Goal: Transaction & Acquisition: Purchase product/service

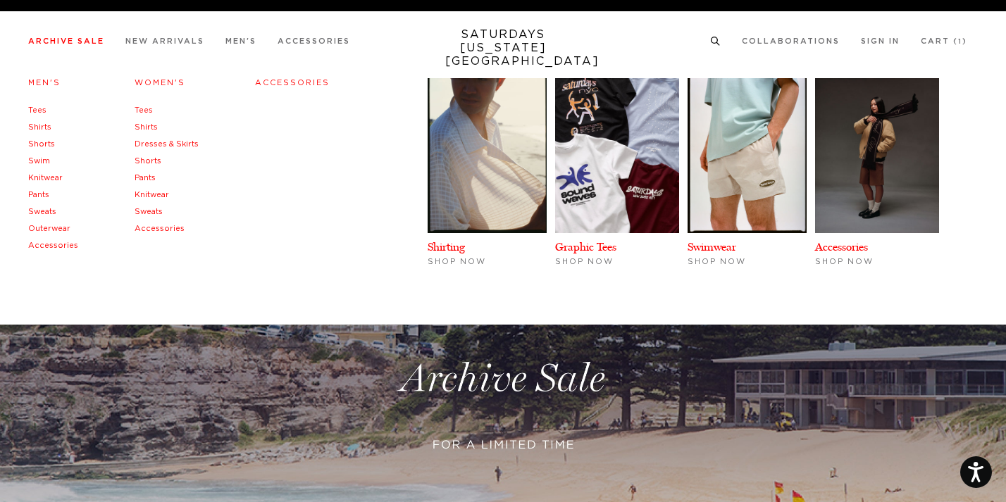
click at [39, 159] on link "Swim" at bounding box center [39, 161] width 22 height 8
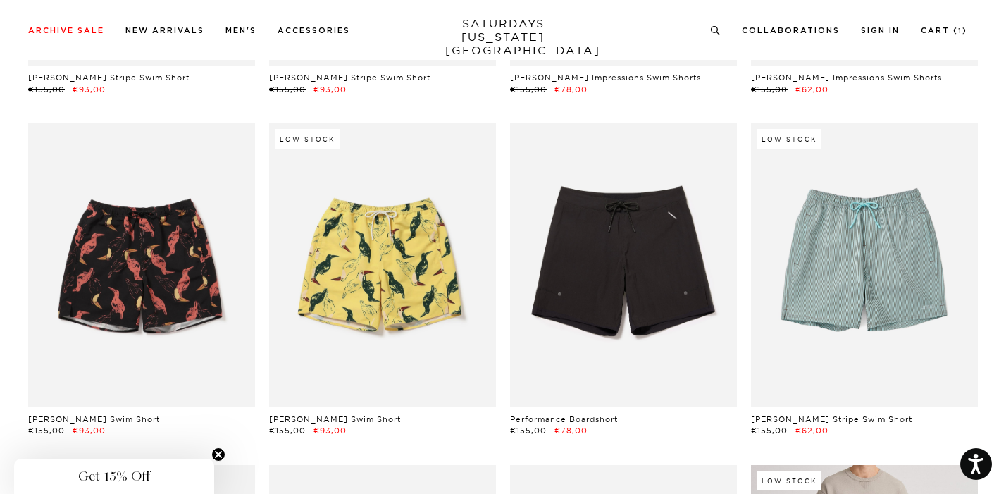
scroll to position [691, 0]
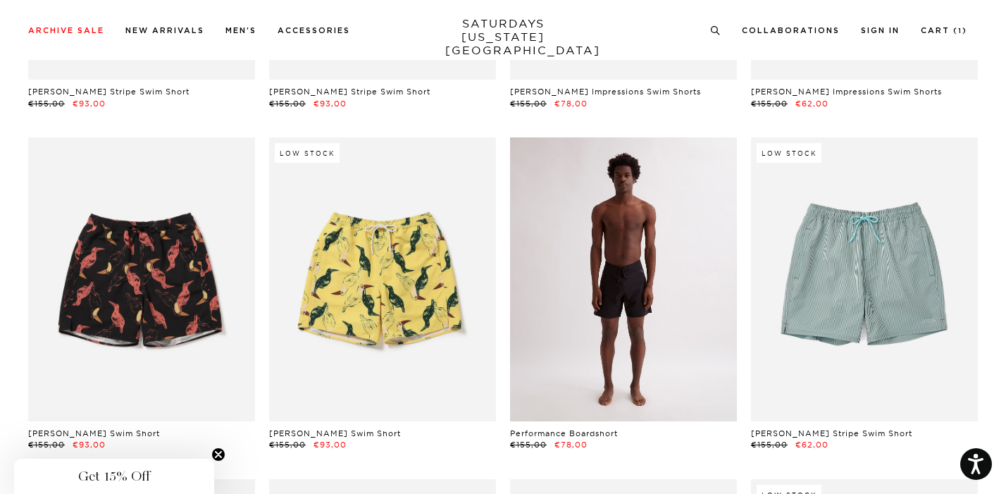
click at [665, 346] on link at bounding box center [623, 279] width 227 height 284
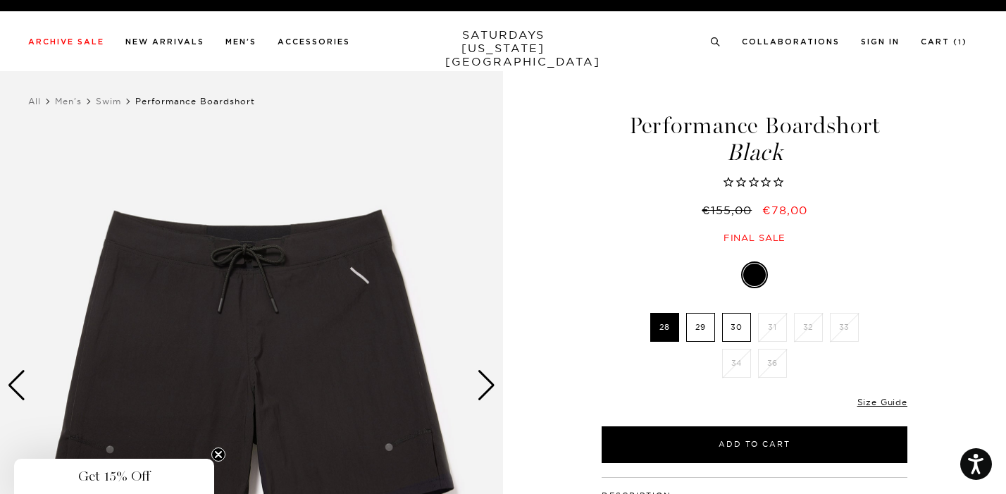
click at [731, 324] on label "30" at bounding box center [736, 327] width 29 height 29
click at [0, 0] on input "30" at bounding box center [0, 0] width 0 height 0
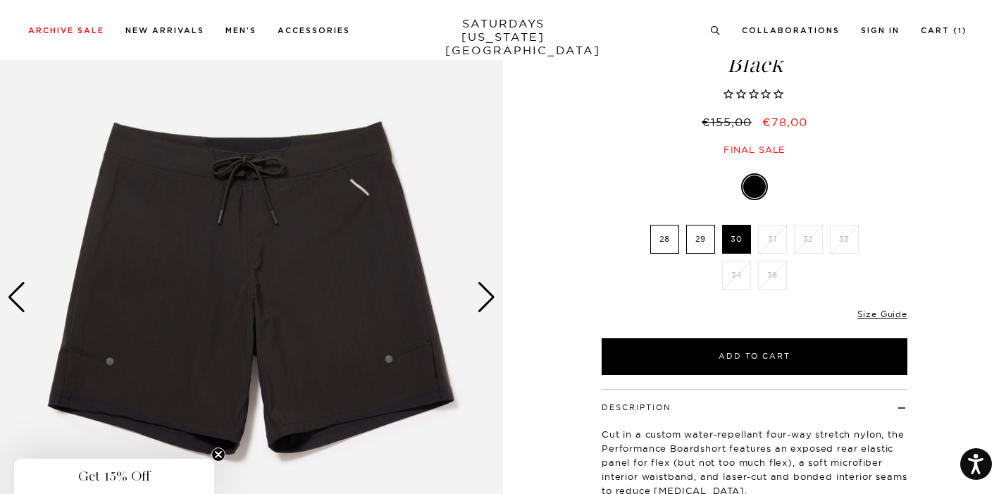
scroll to position [79, 0]
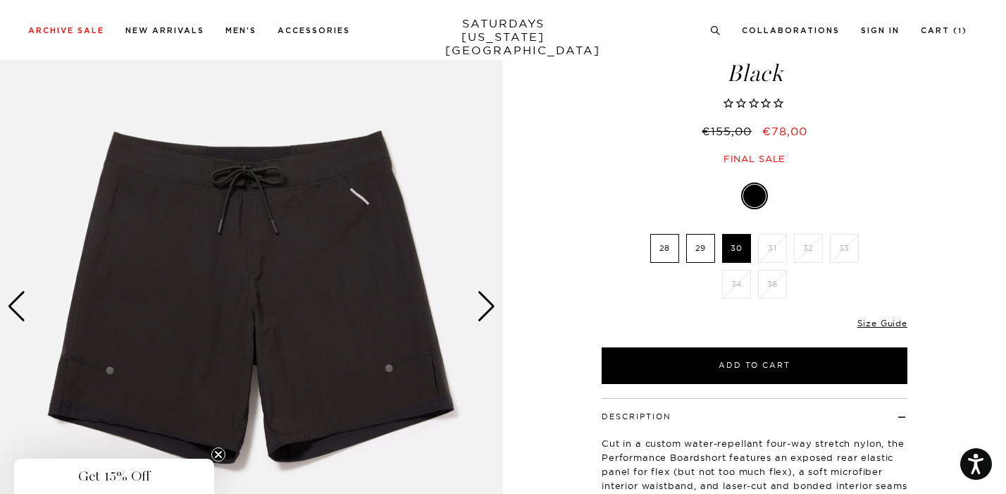
click at [493, 307] on div "Next slide" at bounding box center [486, 306] width 19 height 31
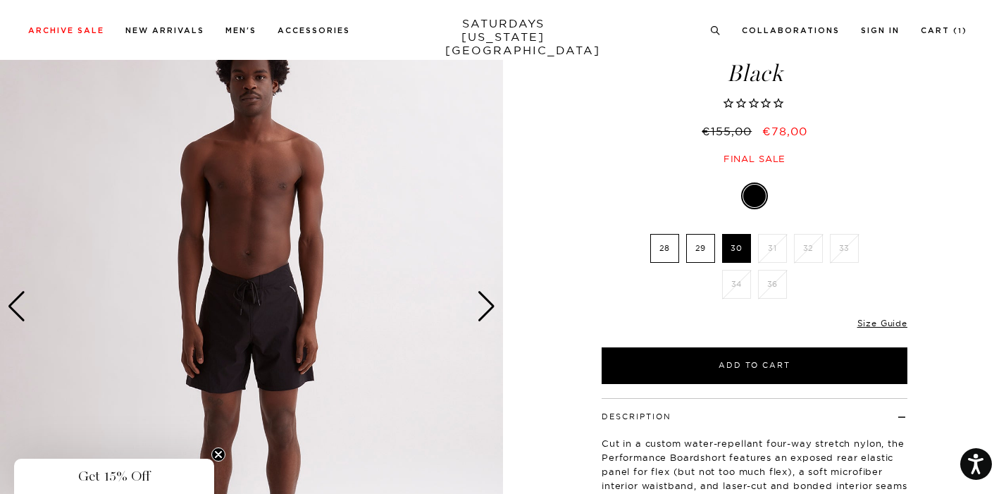
click at [493, 307] on div "Next slide" at bounding box center [486, 306] width 19 height 31
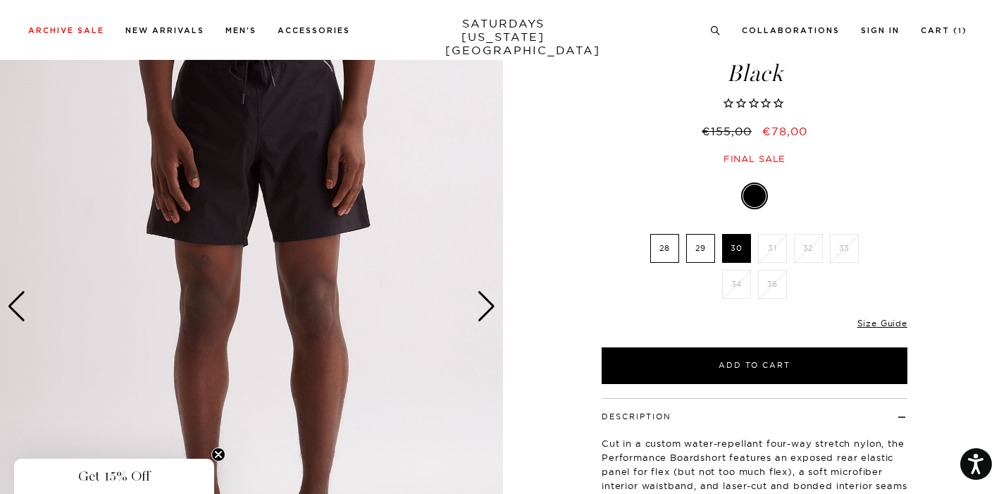
click at [493, 307] on div "Next slide" at bounding box center [486, 306] width 19 height 31
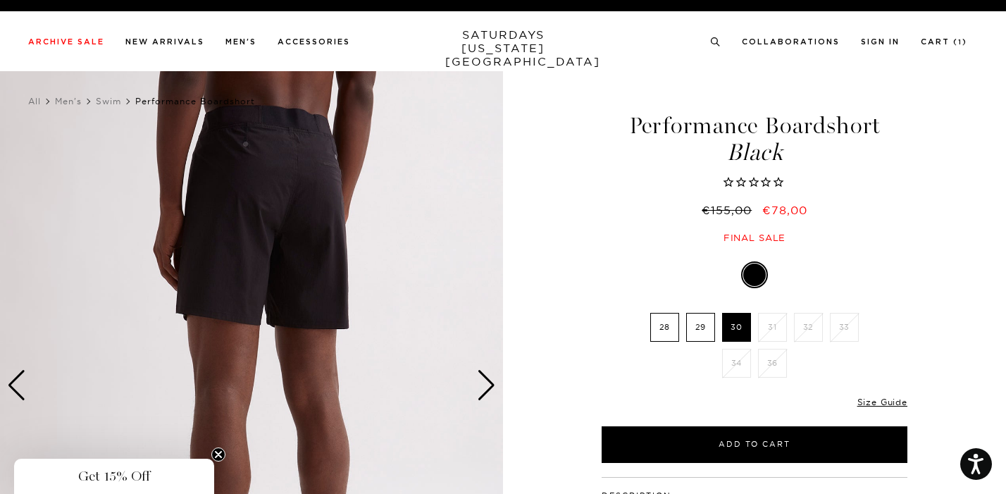
scroll to position [0, 0]
click at [485, 378] on div "Next slide" at bounding box center [486, 385] width 19 height 31
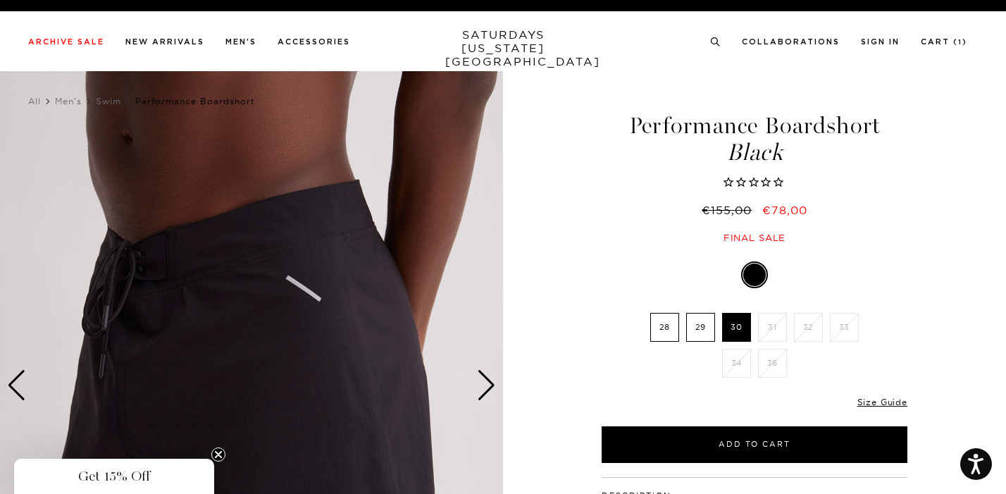
click at [485, 378] on div "Next slide" at bounding box center [486, 385] width 19 height 31
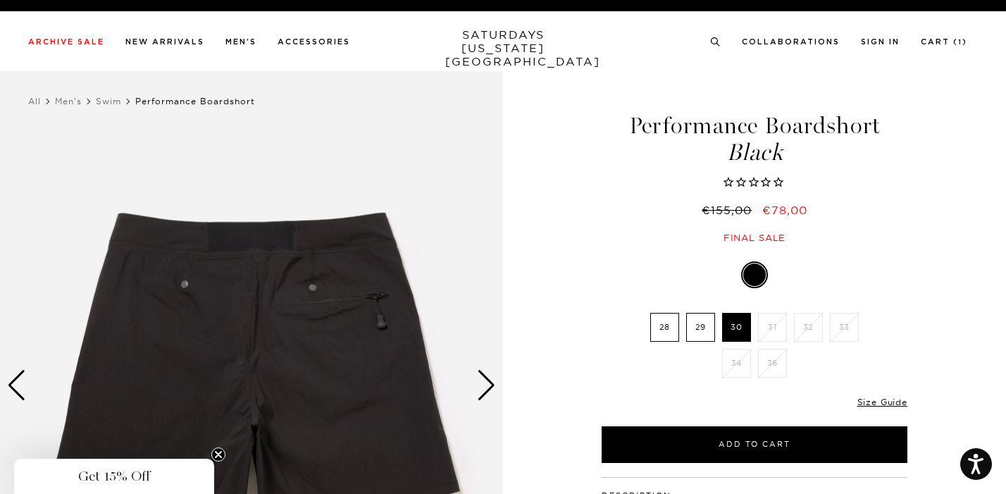
click at [485, 378] on div "Next slide" at bounding box center [486, 385] width 19 height 31
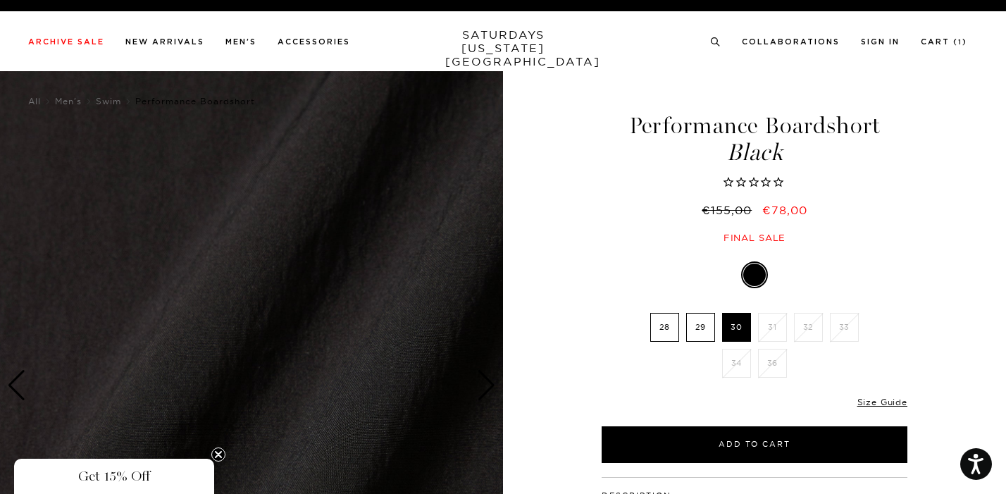
click at [485, 378] on div "Next slide" at bounding box center [486, 385] width 19 height 31
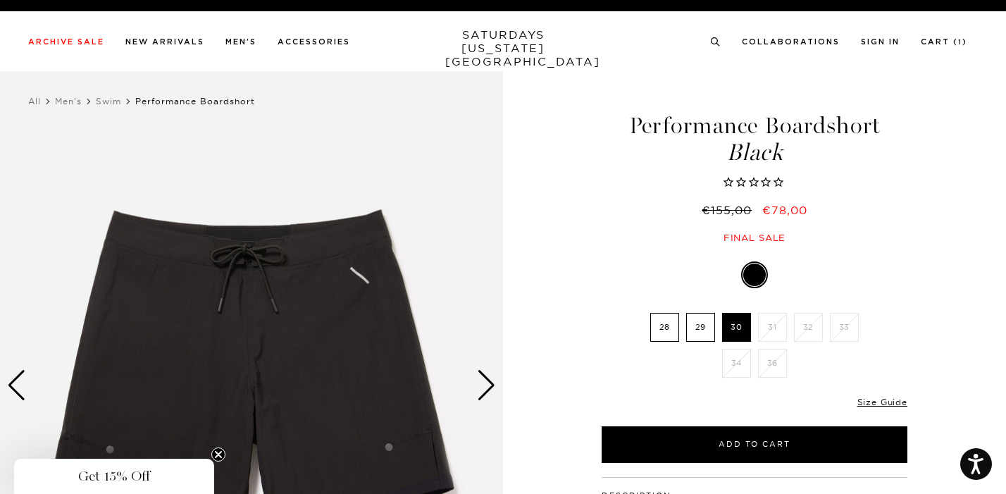
click at [485, 378] on div "Next slide" at bounding box center [486, 385] width 19 height 31
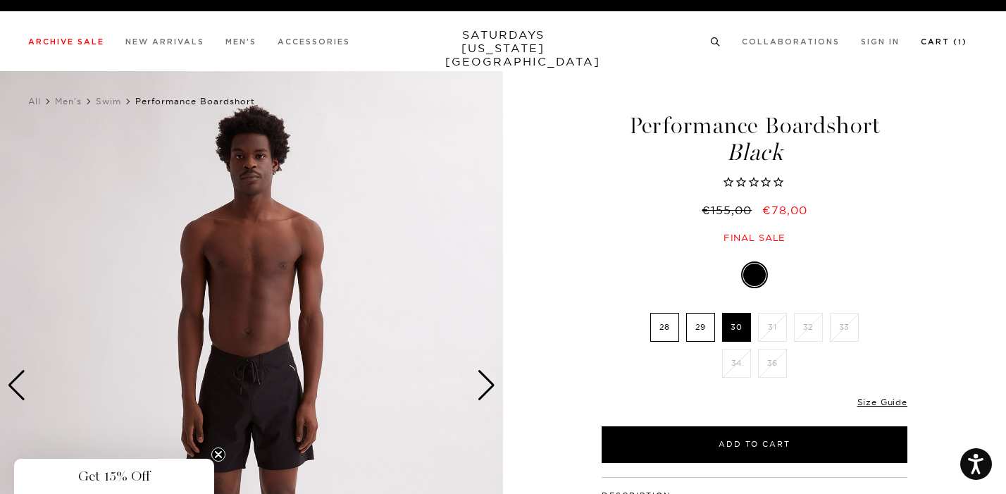
click at [943, 42] on link "Cart ( 1 )" at bounding box center [944, 42] width 47 height 8
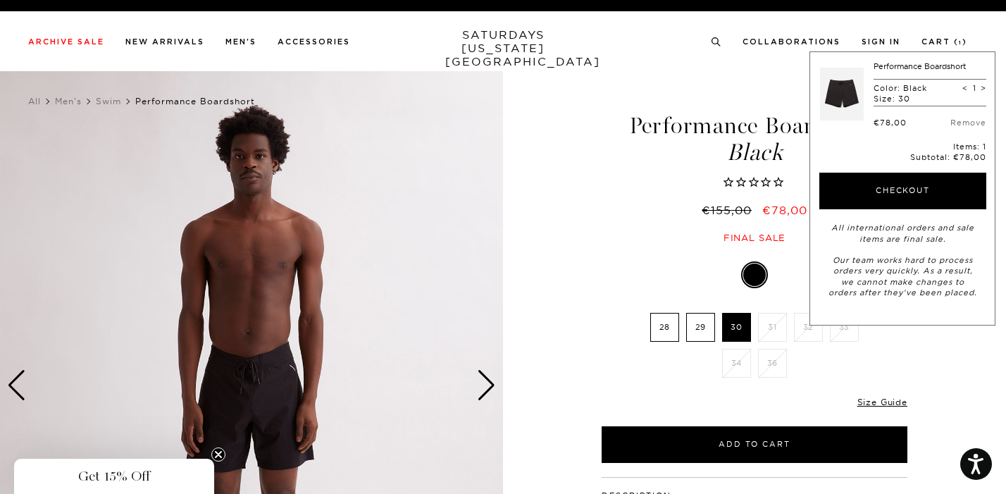
click at [544, 140] on div "2 / 7" at bounding box center [503, 390] width 1006 height 639
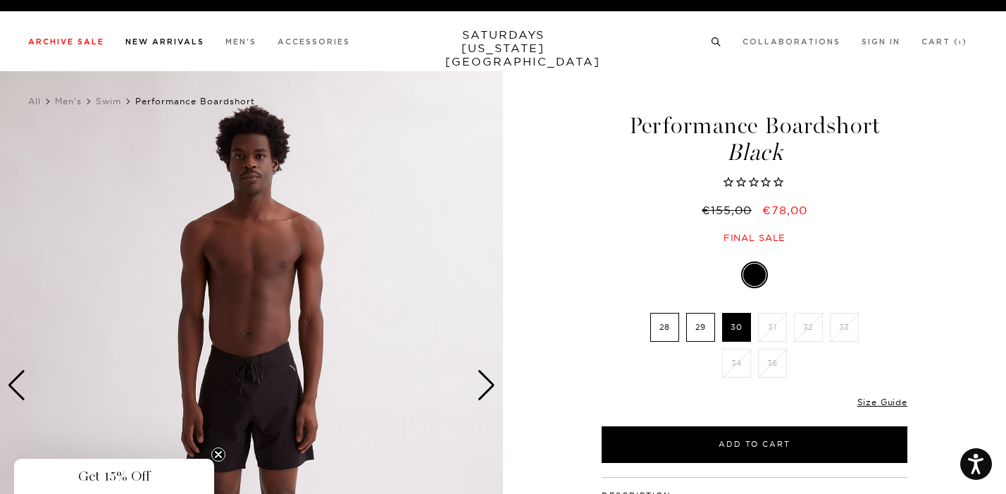
click at [161, 41] on link "New Arrivals" at bounding box center [164, 42] width 79 height 8
